Goal: Information Seeking & Learning: Check status

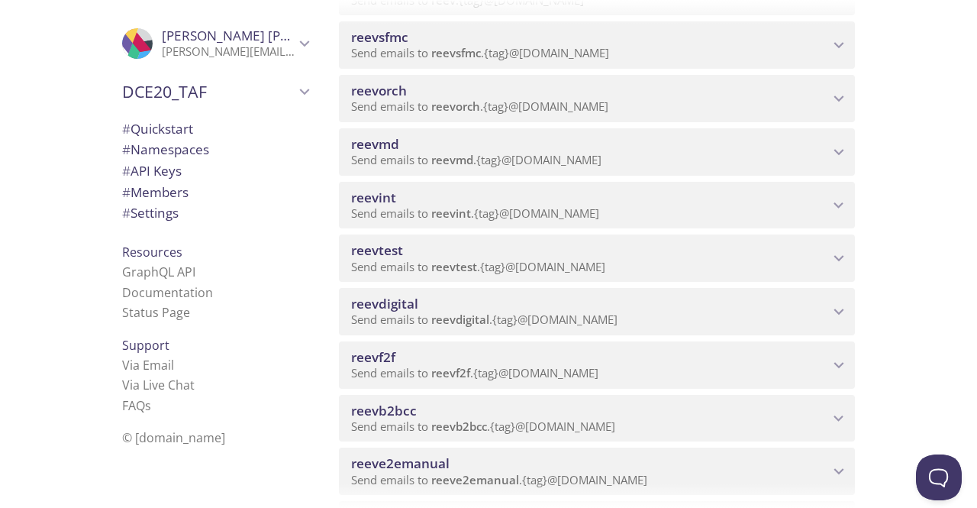
scroll to position [534, 0]
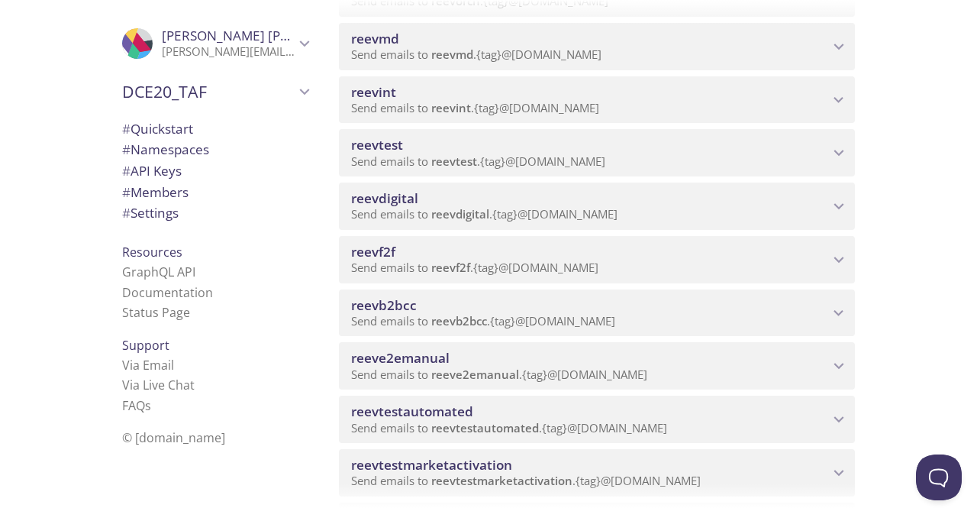
click at [420, 315] on span "Send emails to reevb2bcc . {tag} @[DOMAIN_NAME]" at bounding box center [483, 320] width 264 height 15
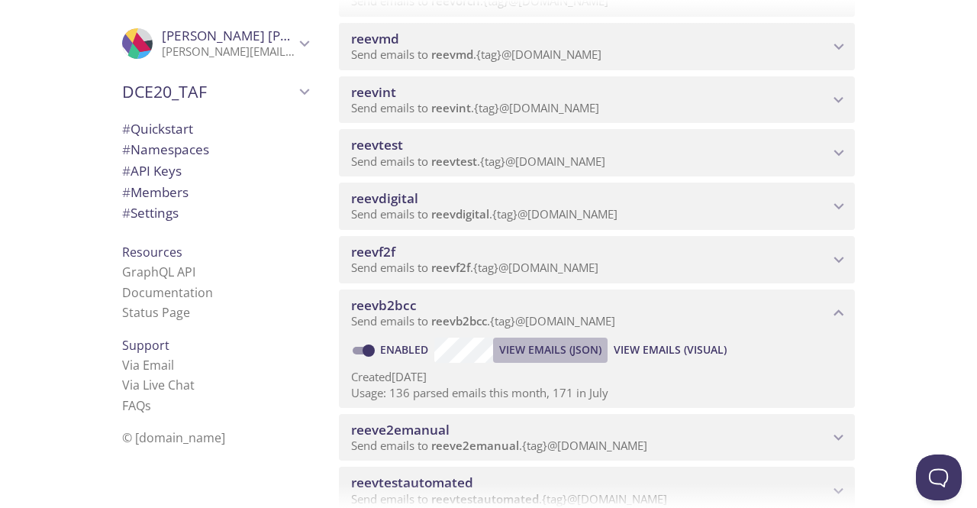
click at [543, 349] on span "View Emails (JSON)" at bounding box center [550, 349] width 102 height 18
click at [690, 353] on span "View Emails (Visual)" at bounding box center [670, 349] width 113 height 18
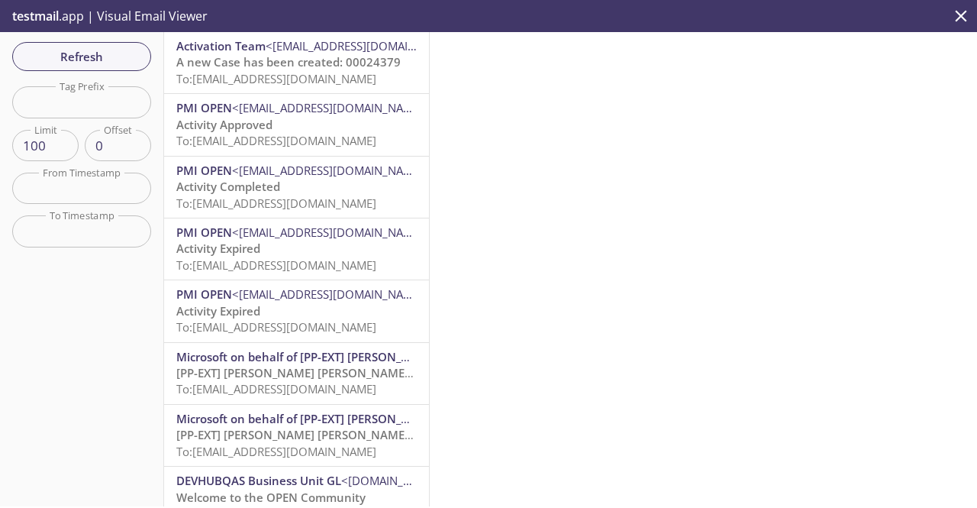
click at [245, 48] on span "Activation Team" at bounding box center [220, 45] width 89 height 15
